Goal: Task Accomplishment & Management: Complete application form

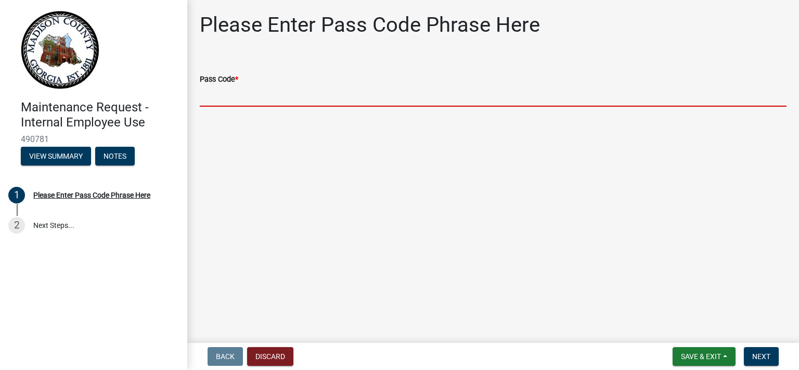
click at [243, 107] on input "Pass Code *" at bounding box center [493, 95] width 586 height 21
type input "bgmr2025"
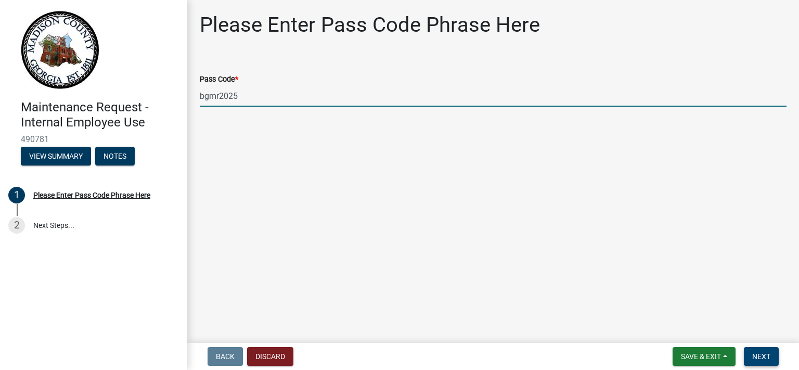
click at [752, 352] on span "Next" at bounding box center [761, 356] width 18 height 8
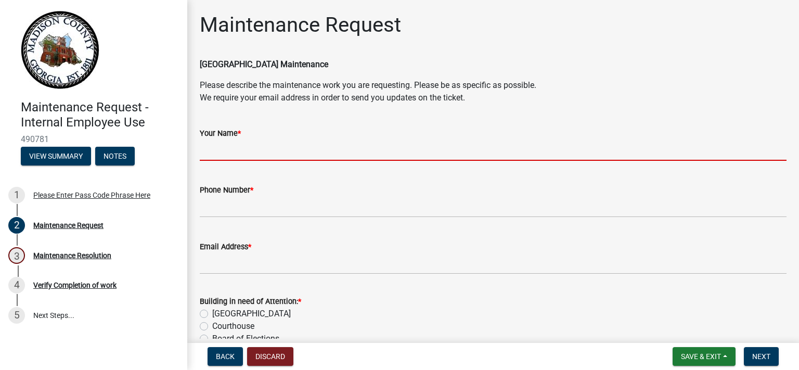
click at [251, 161] on input "Your Name *" at bounding box center [493, 149] width 586 height 21
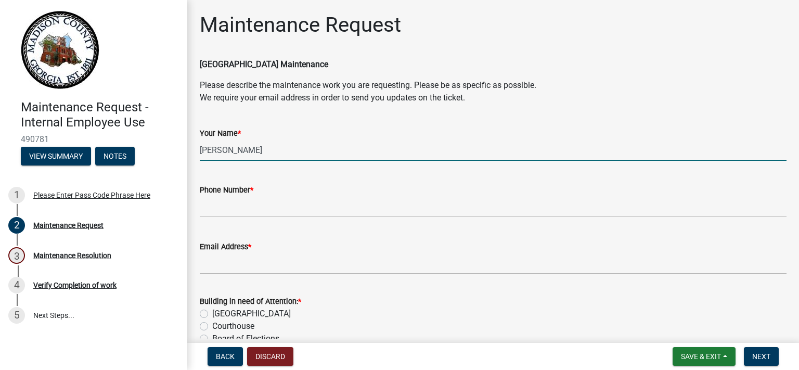
type input "[PERSON_NAME]"
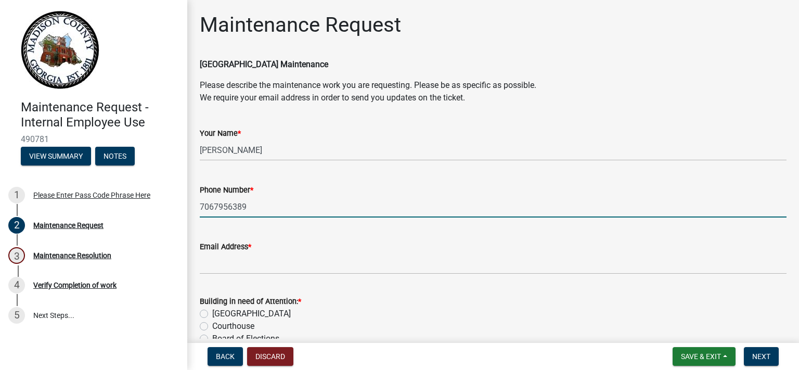
type input "7067956389"
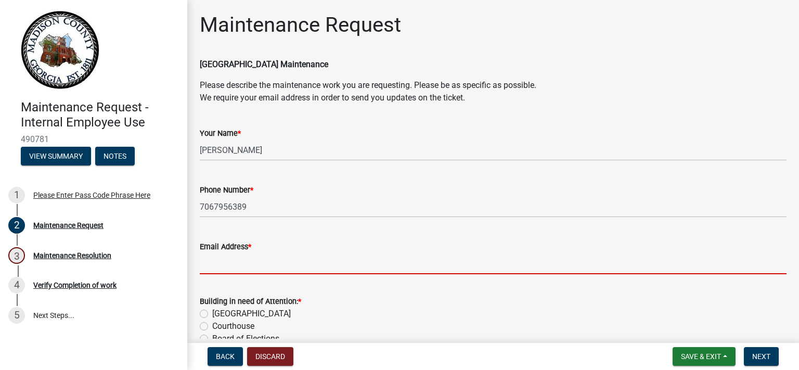
scroll to position [3, 0]
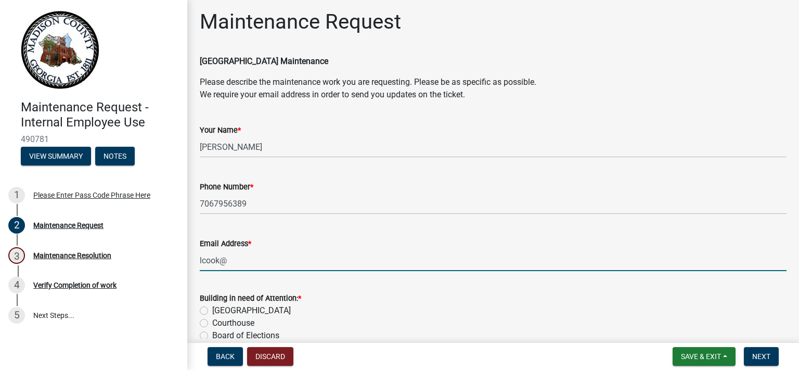
type input "[EMAIL_ADDRESS][DOMAIN_NAME]"
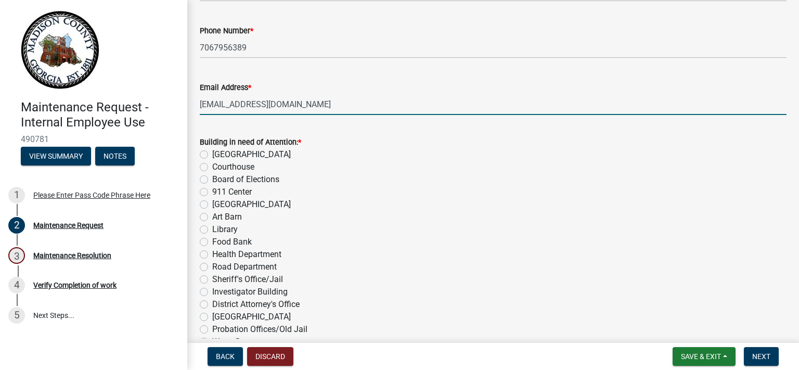
scroll to position [315, 0]
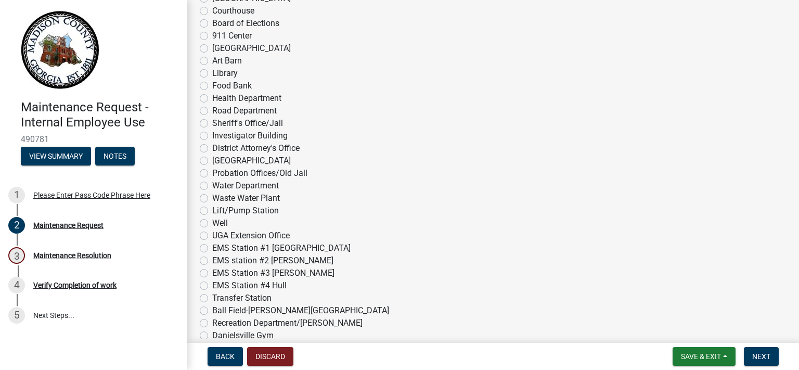
radio input "true"
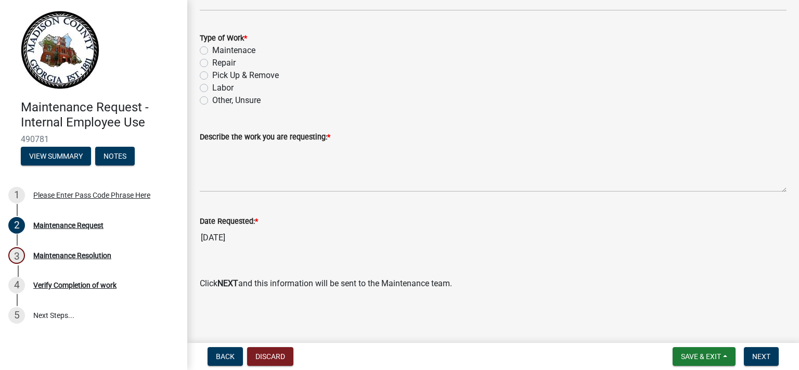
scroll to position [783, 0]
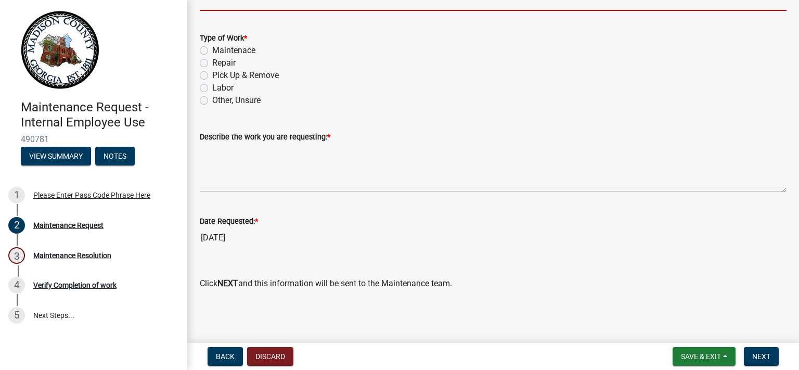
click at [260, 11] on input "What is your Office/Department Name? *" at bounding box center [493, 0] width 586 height 21
type input "Tax Commissioner"
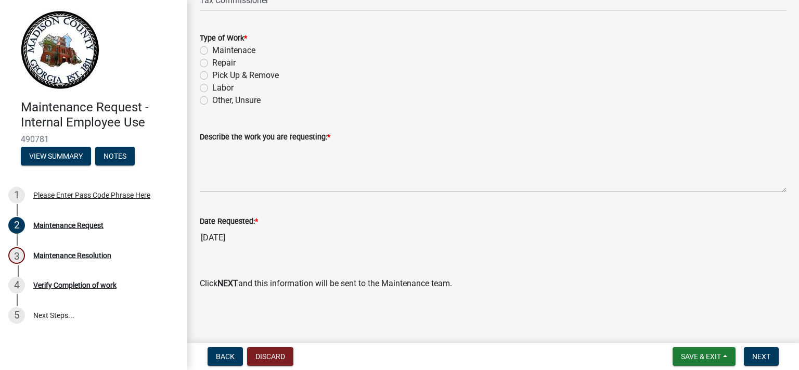
click at [212, 69] on label "Repair" at bounding box center [223, 63] width 23 height 12
click at [212, 63] on input "Repair" at bounding box center [215, 60] width 7 height 7
radio input "true"
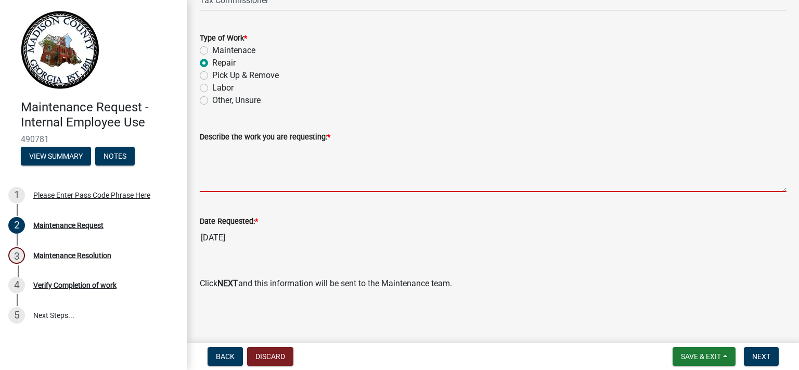
click at [267, 192] on textarea "Describe the work you are requesting: *" at bounding box center [493, 167] width 586 height 49
click at [249, 192] on textarea "Describe the work you are requesting: *" at bounding box center [493, 167] width 586 height 49
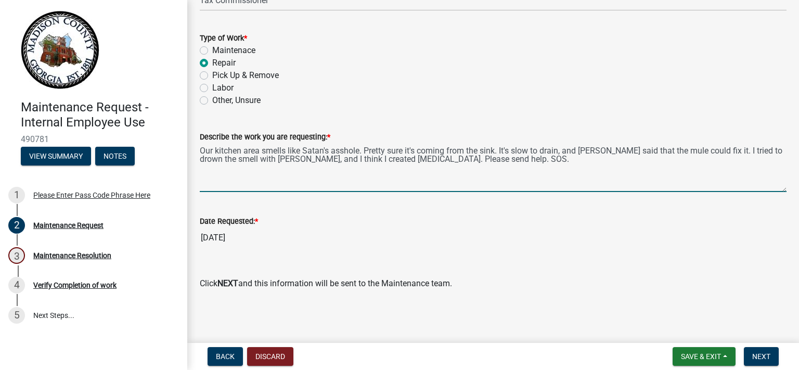
scroll to position [1001, 0]
drag, startPoint x: 721, startPoint y: 130, endPoint x: 793, endPoint y: 125, distance: 71.9
click at [793, 125] on main "Maintenance Request [GEOGRAPHIC_DATA] Maintenance Please describe the maintenan…" at bounding box center [492, 169] width 611 height 338
type textarea "Our kitchen area smells like Satan's asshole. Pretty sure it's coming from the …"
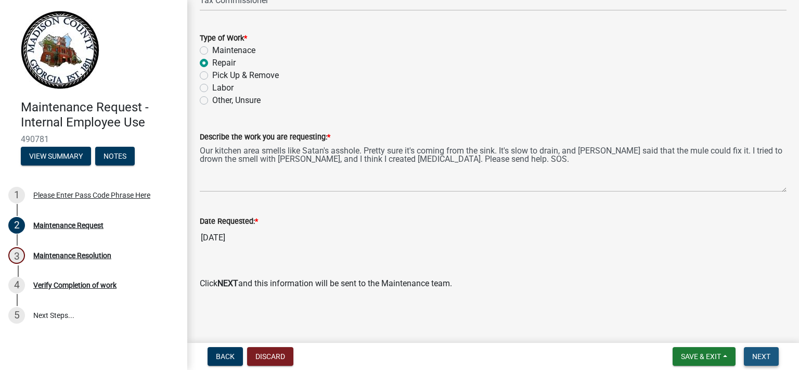
click at [766, 355] on button "Next" at bounding box center [760, 356] width 35 height 19
